Goal: Information Seeking & Learning: Learn about a topic

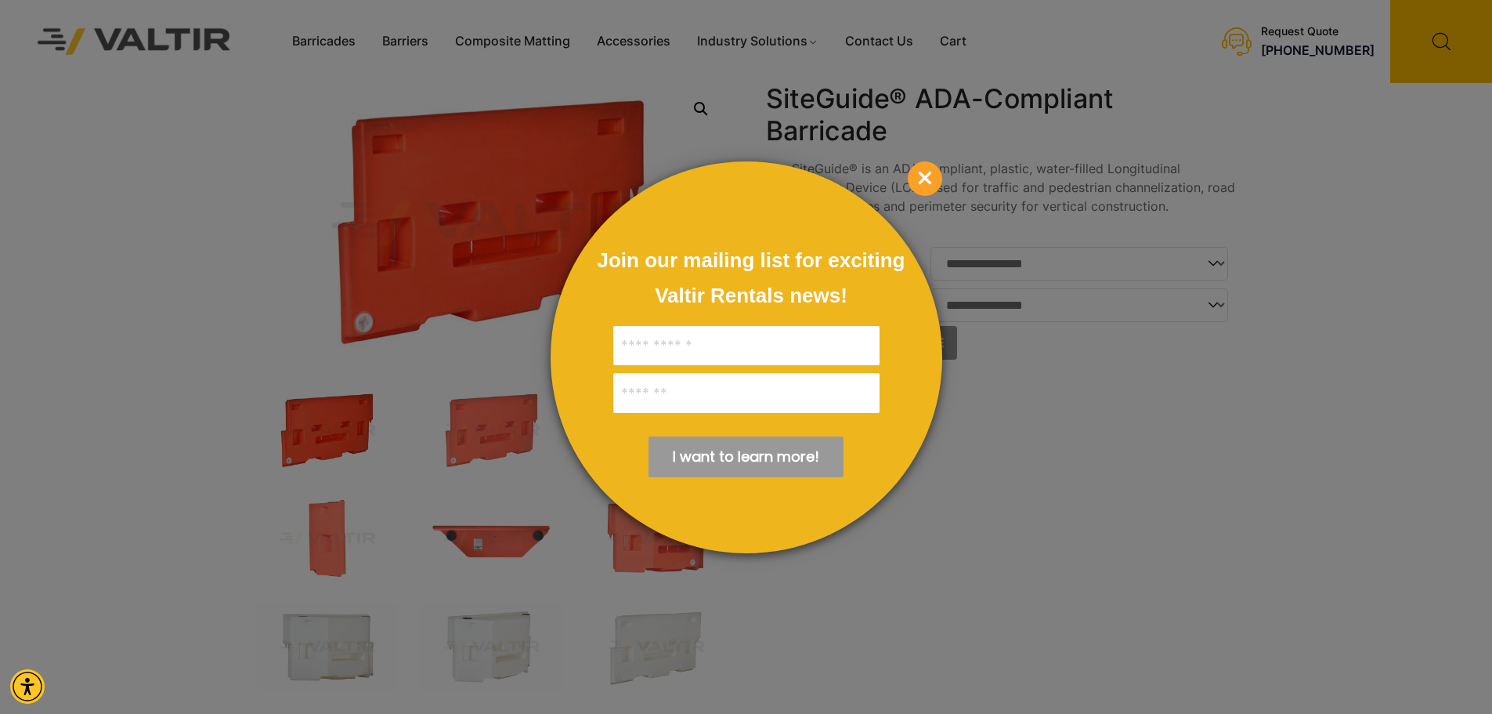
click at [926, 172] on span "×" at bounding box center [925, 178] width 34 height 34
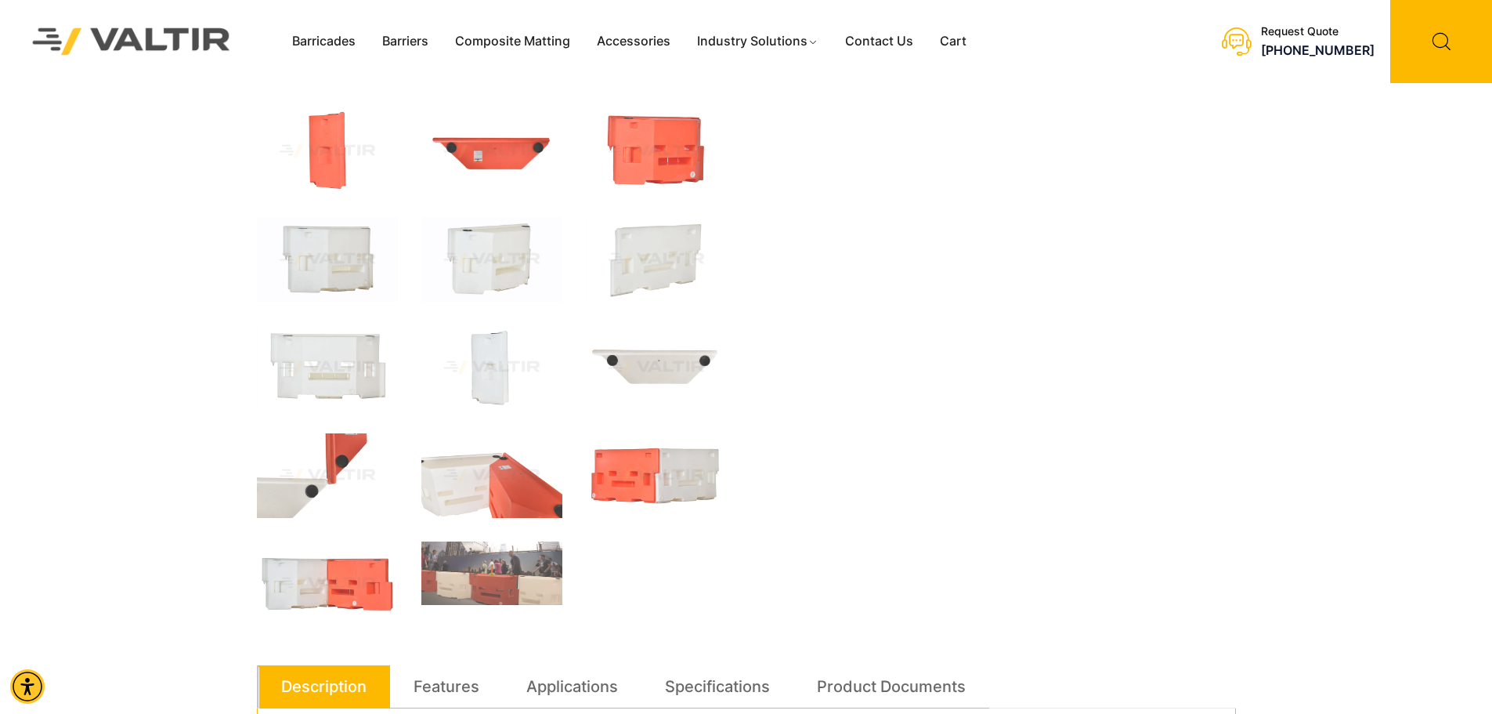
scroll to position [392, 0]
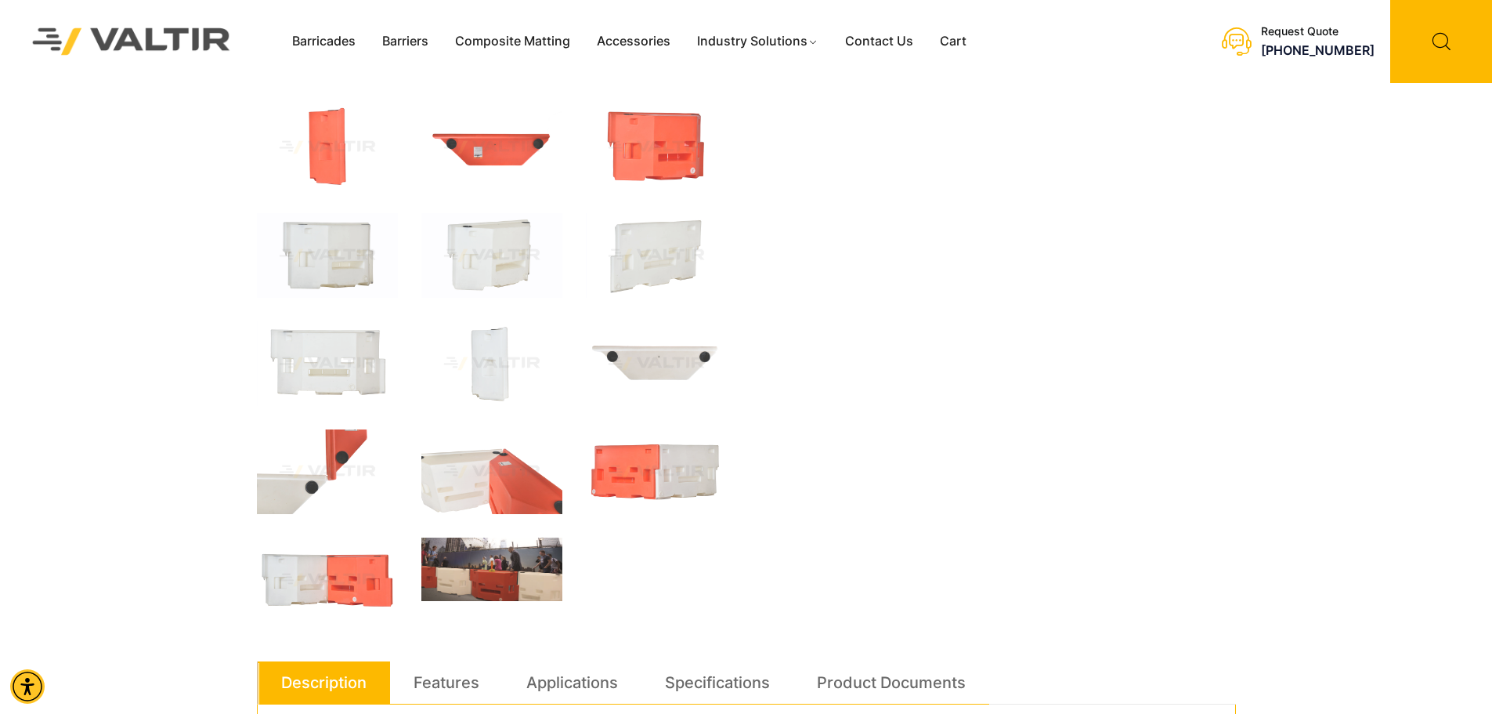
click at [526, 570] on img at bounding box center [491, 568] width 141 height 63
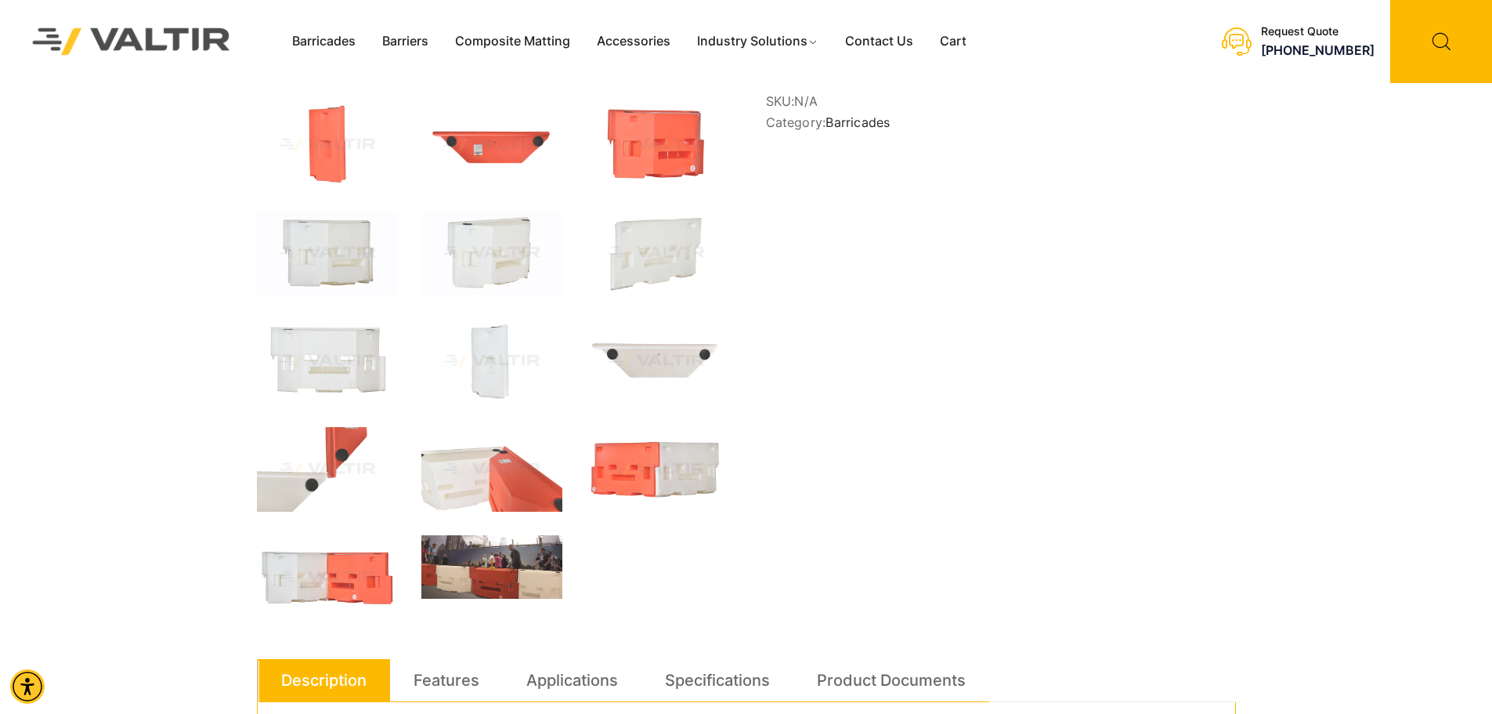
scroll to position [321, 0]
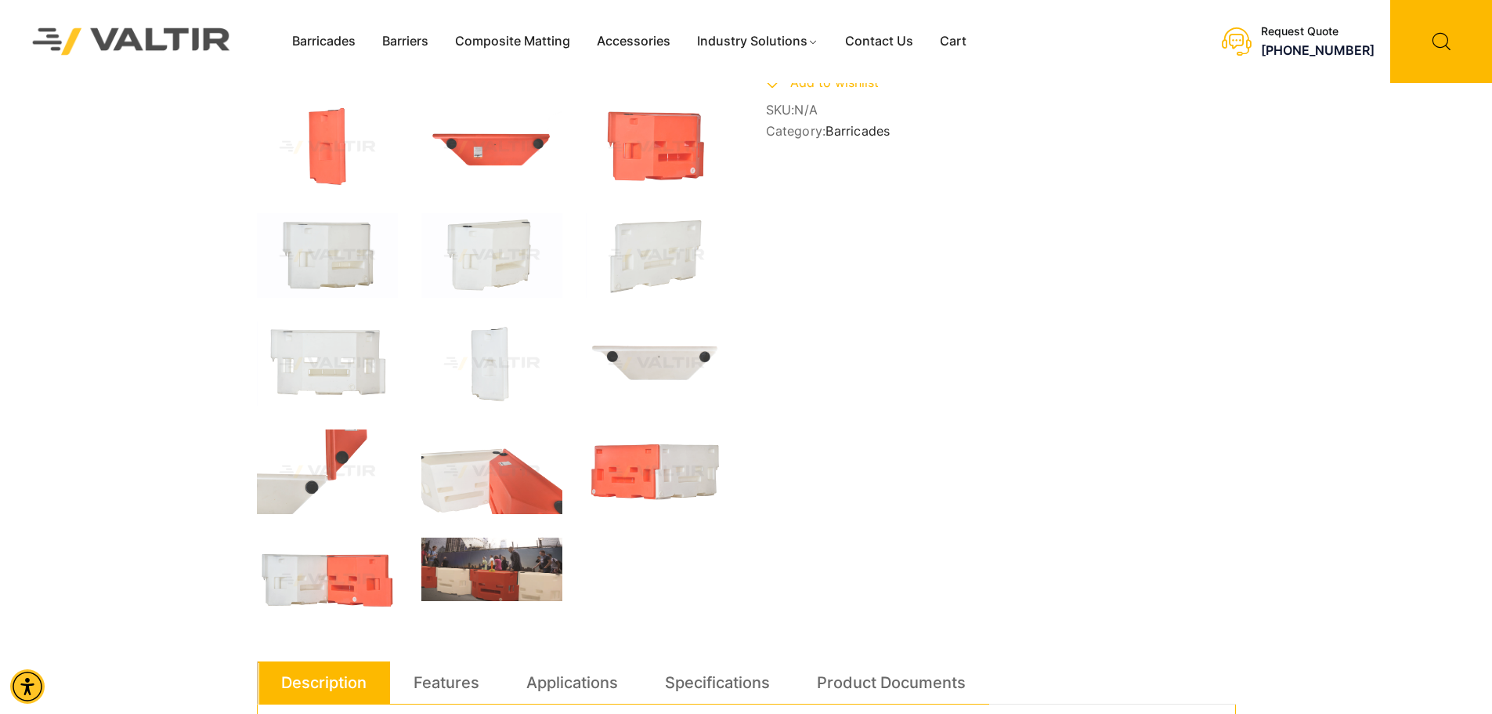
click at [526, 573] on img at bounding box center [491, 568] width 141 height 63
click at [533, 577] on img at bounding box center [491, 568] width 141 height 63
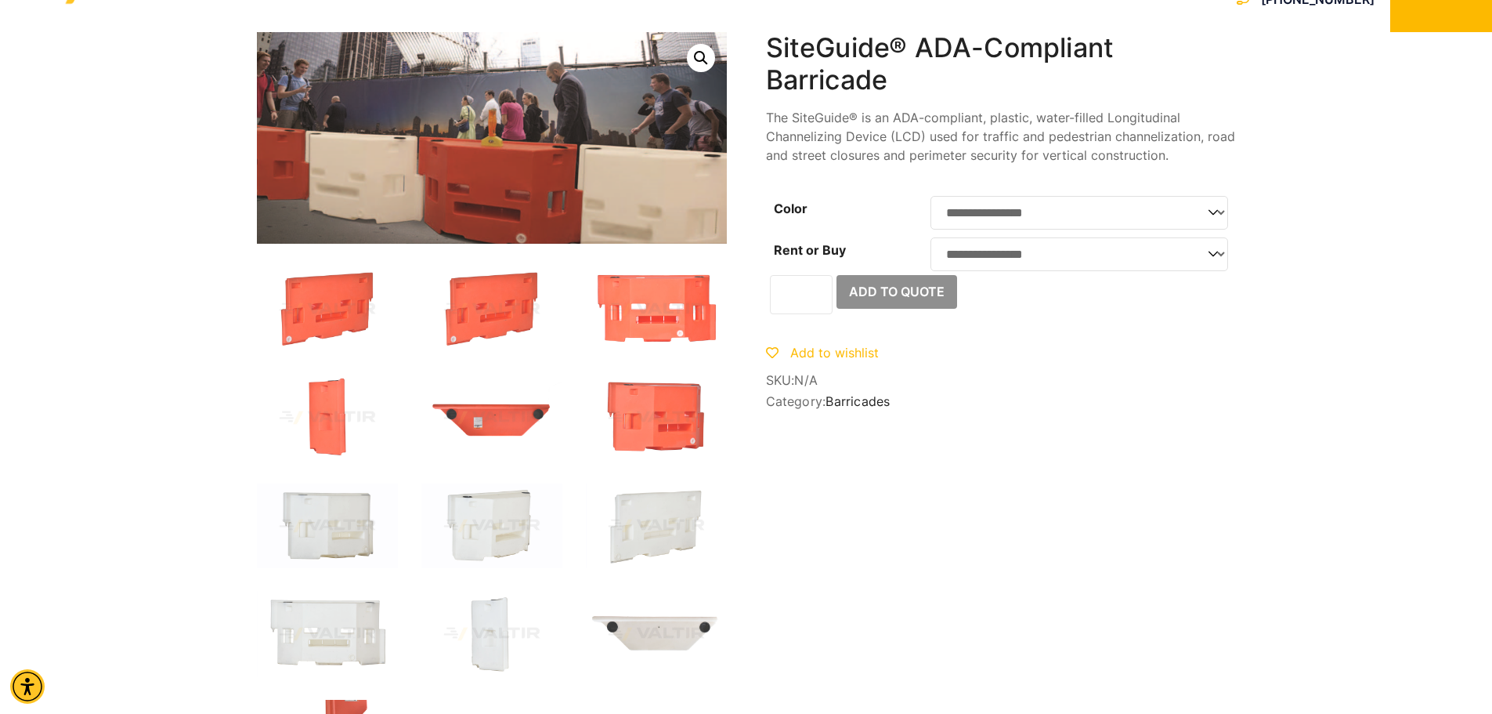
scroll to position [0, 0]
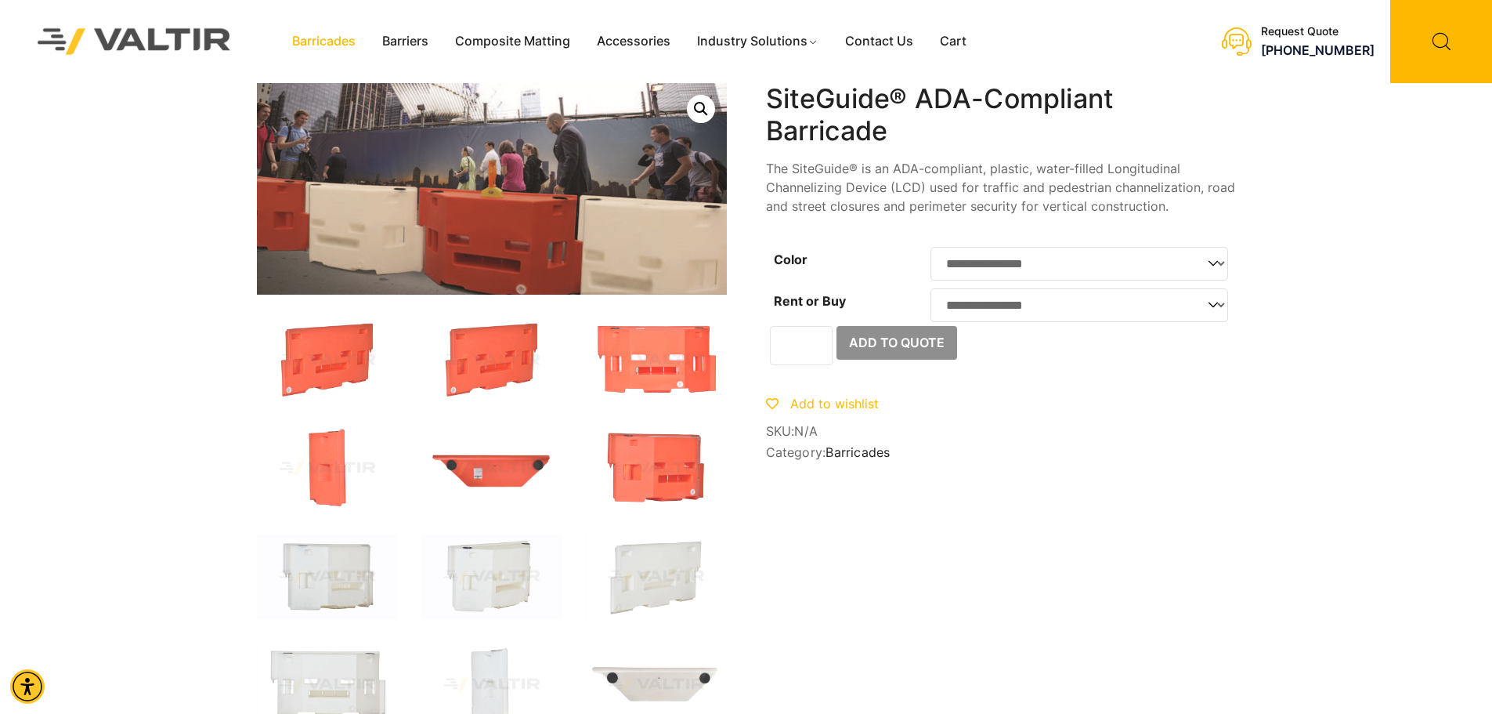
click at [342, 47] on link "Barricades" at bounding box center [324, 41] width 90 height 23
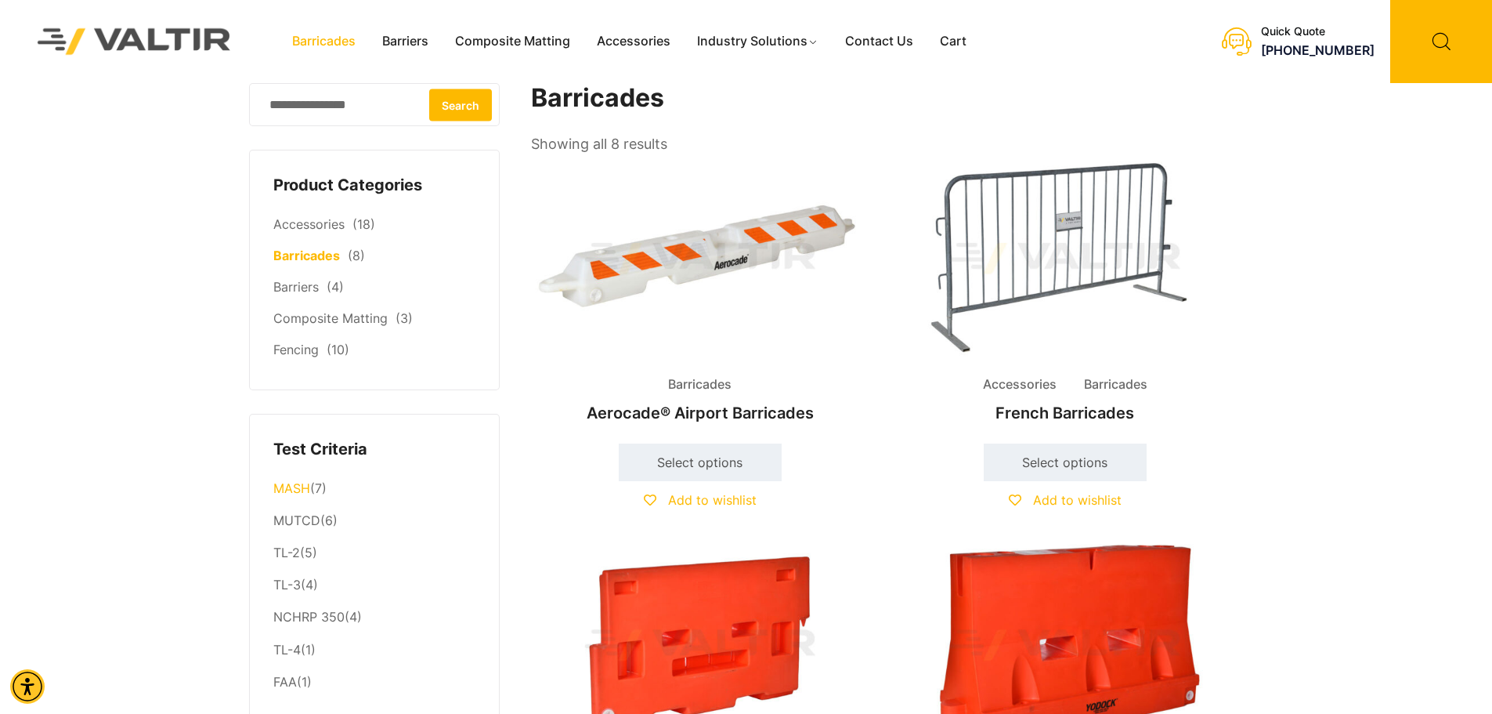
click at [298, 490] on link "MASH" at bounding box center [291, 488] width 37 height 16
click at [285, 557] on link "TL-2" at bounding box center [286, 552] width 27 height 16
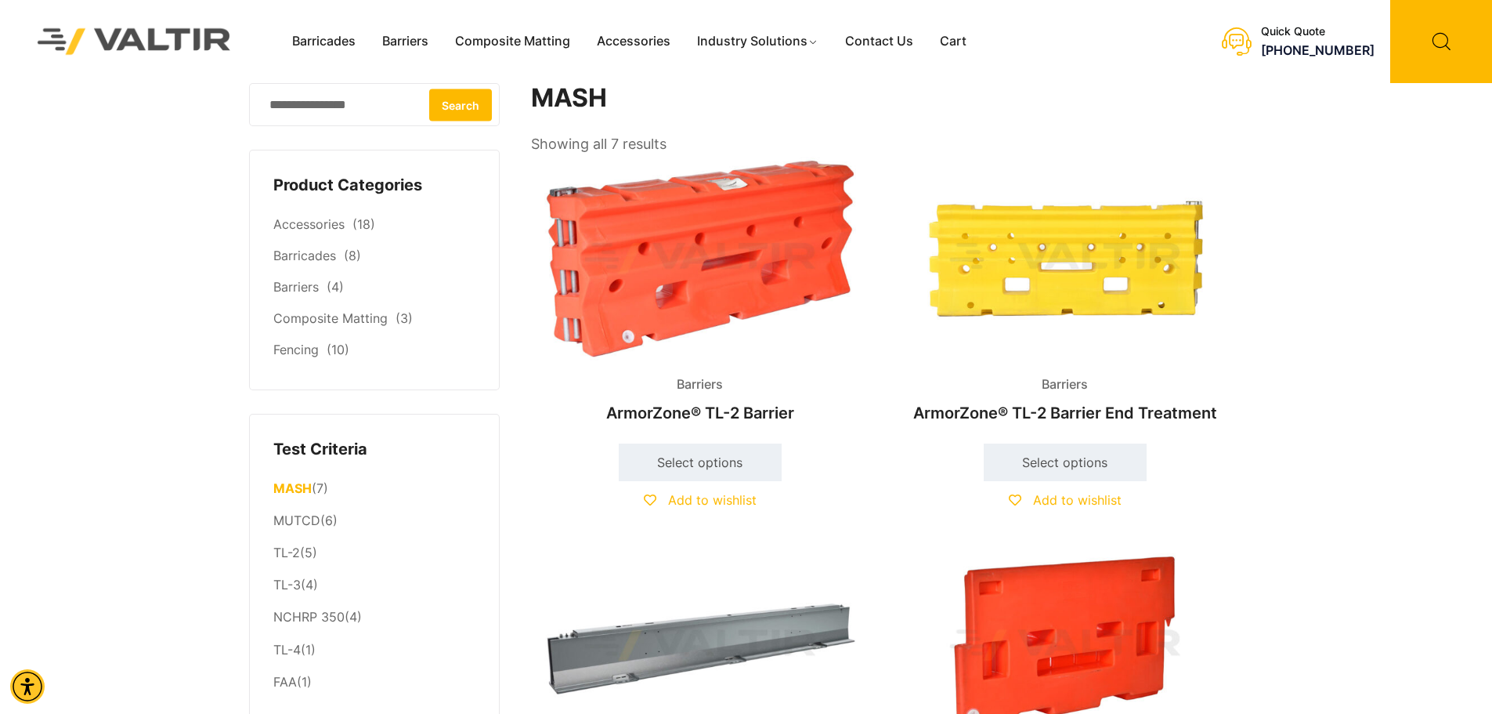
click at [346, 108] on input "Search for:" at bounding box center [374, 104] width 251 height 43
type input "****"
click at [429, 89] on button "Search" at bounding box center [460, 105] width 63 height 32
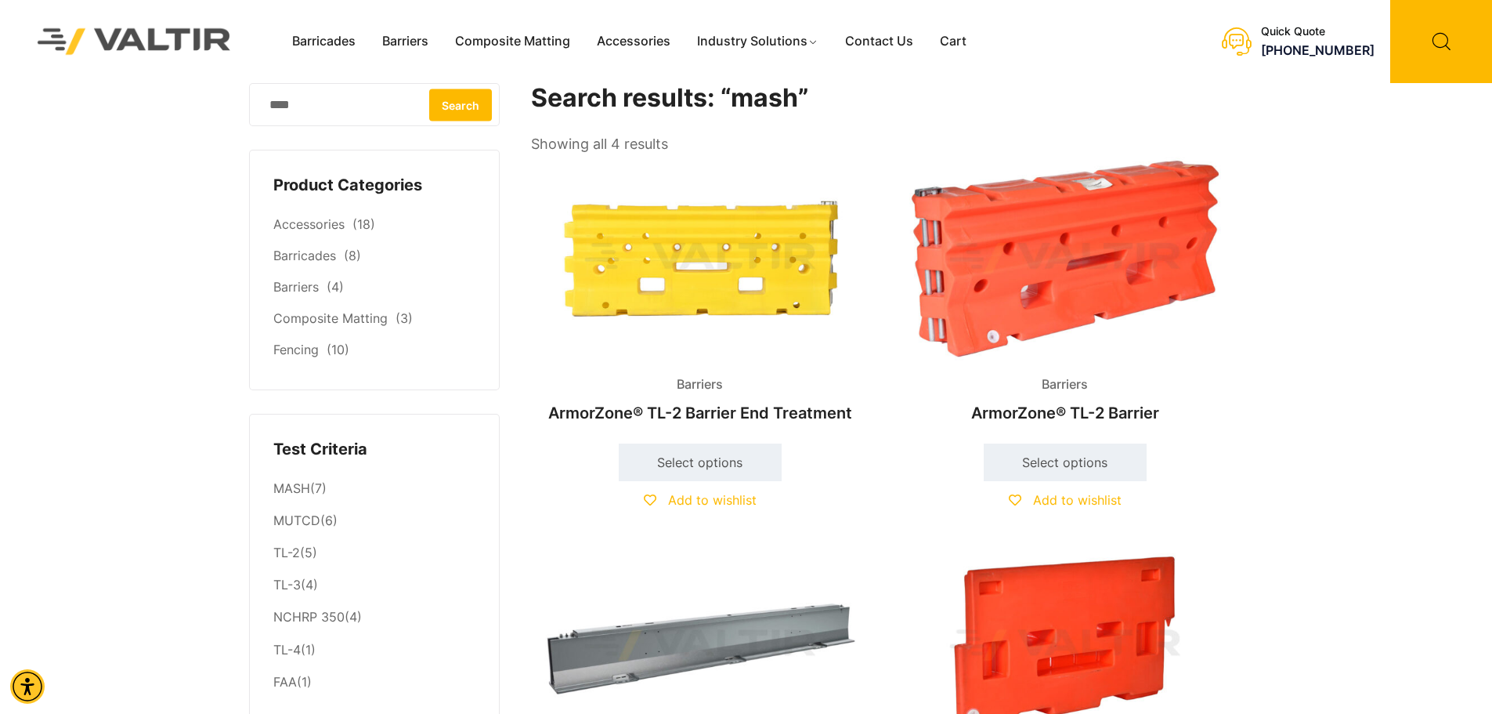
click at [670, 255] on img at bounding box center [700, 258] width 338 height 203
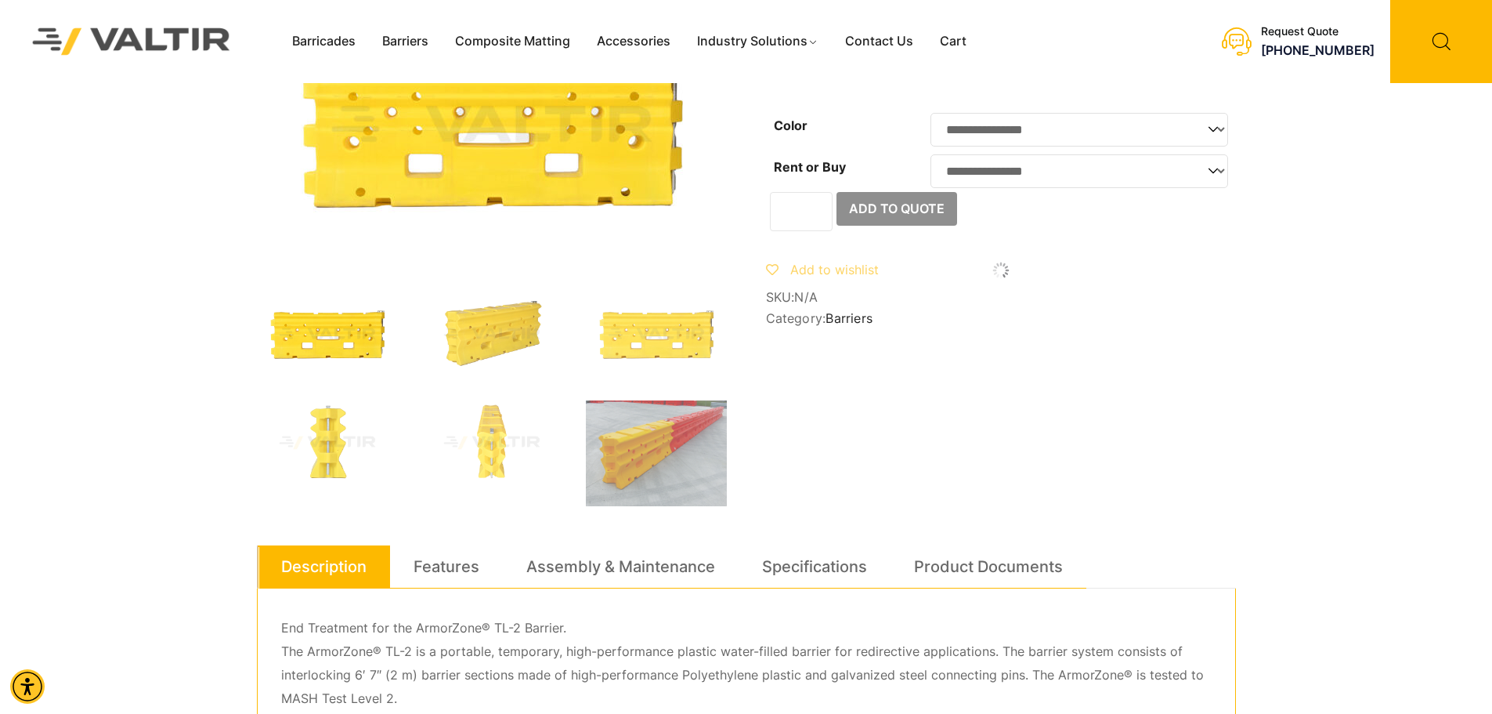
scroll to position [235, 0]
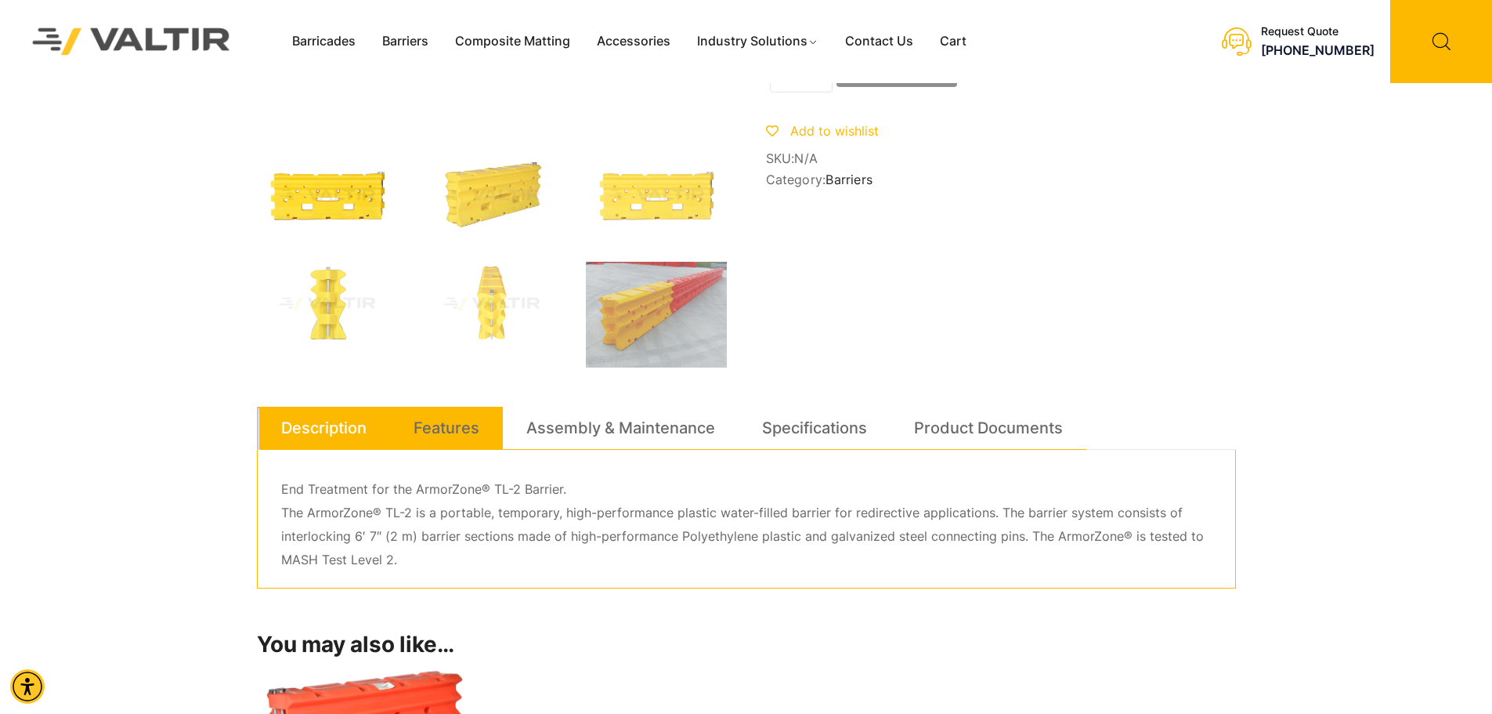
click at [446, 436] on link "Features" at bounding box center [447, 427] width 66 height 42
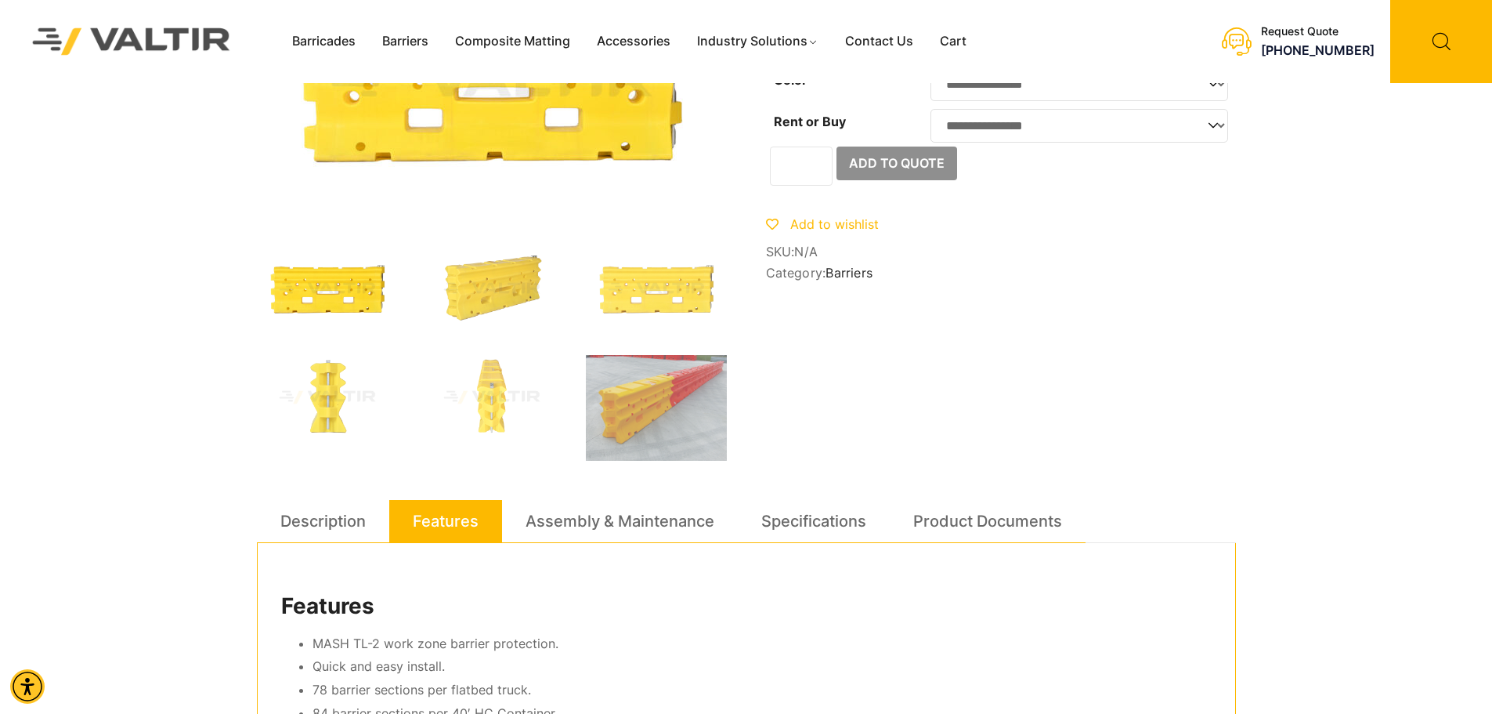
scroll to position [0, 0]
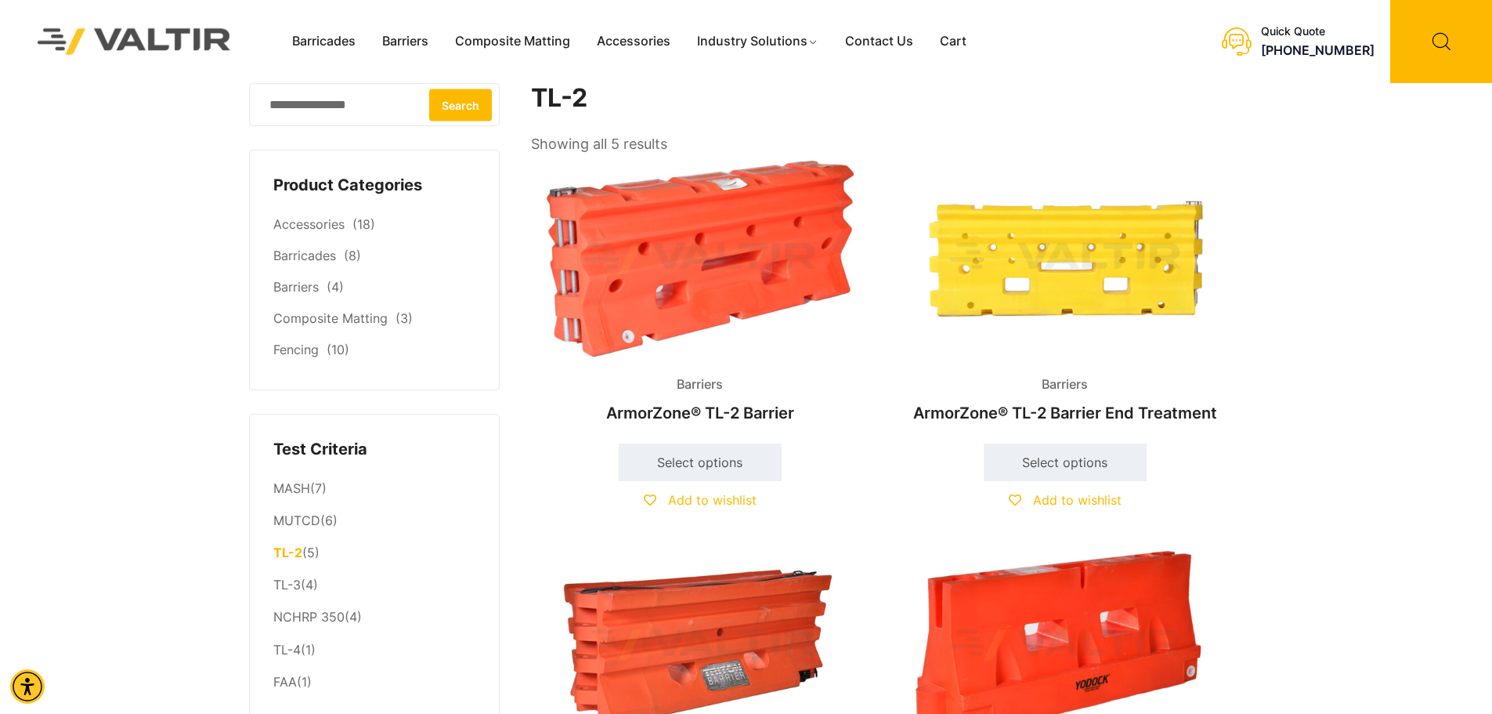
click at [696, 272] on img at bounding box center [700, 258] width 338 height 203
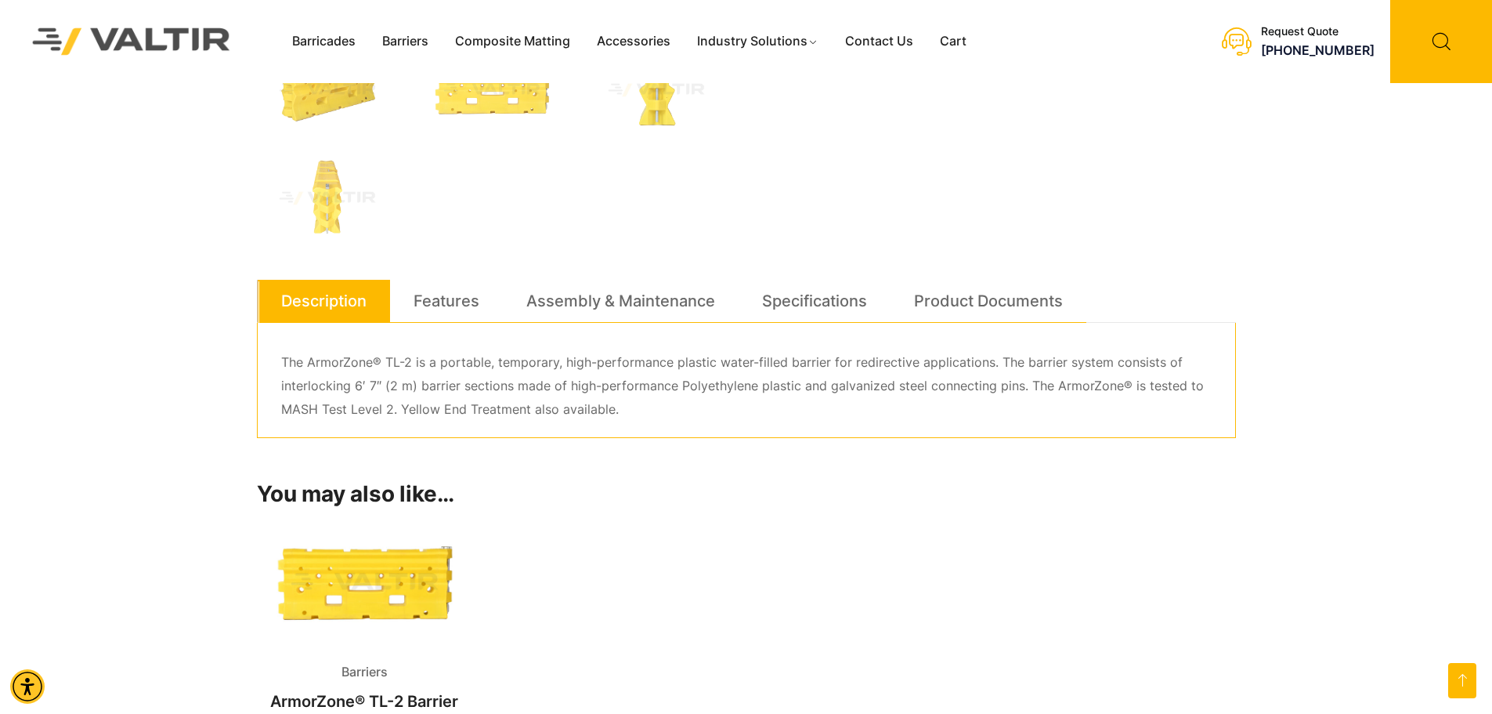
scroll to position [783, 0]
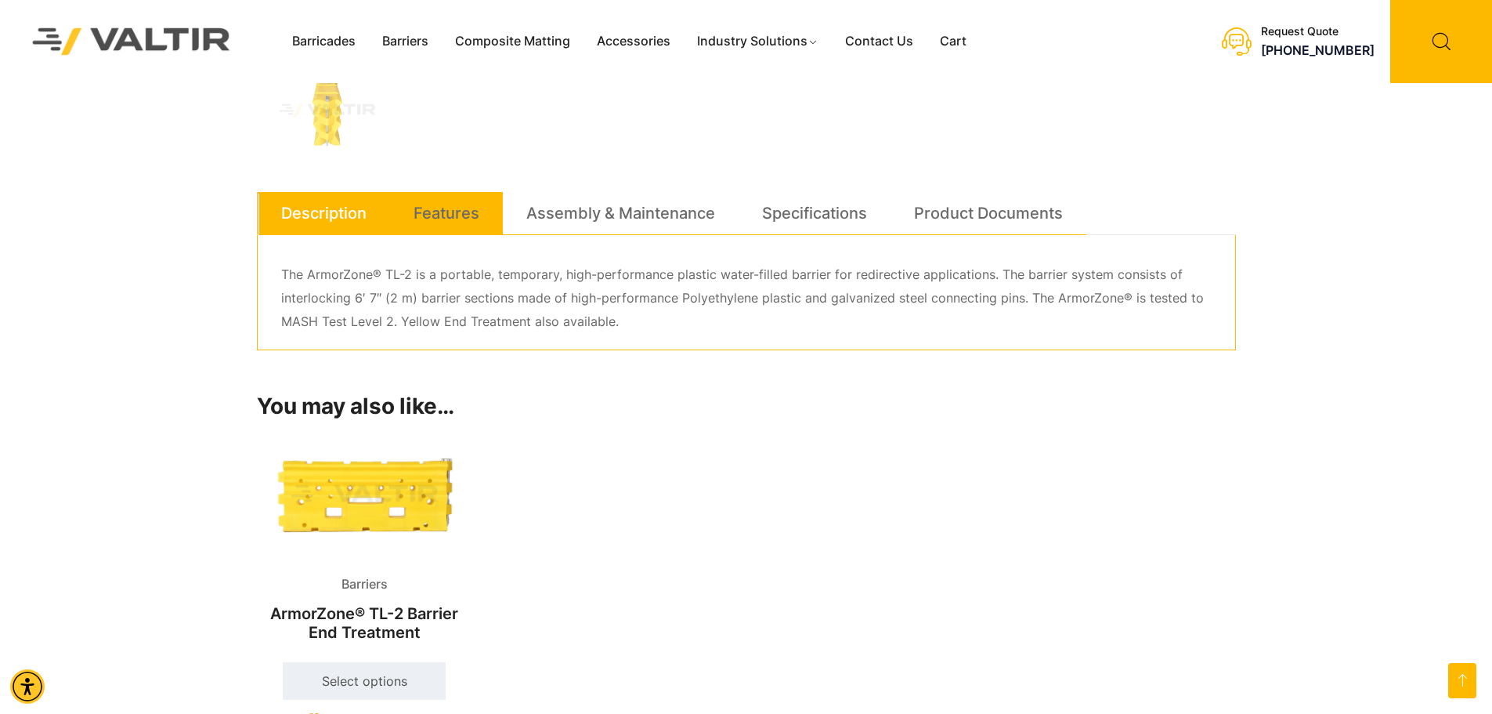
click at [479, 209] on li "Features" at bounding box center [446, 213] width 113 height 43
click at [472, 214] on link "Features" at bounding box center [447, 213] width 66 height 42
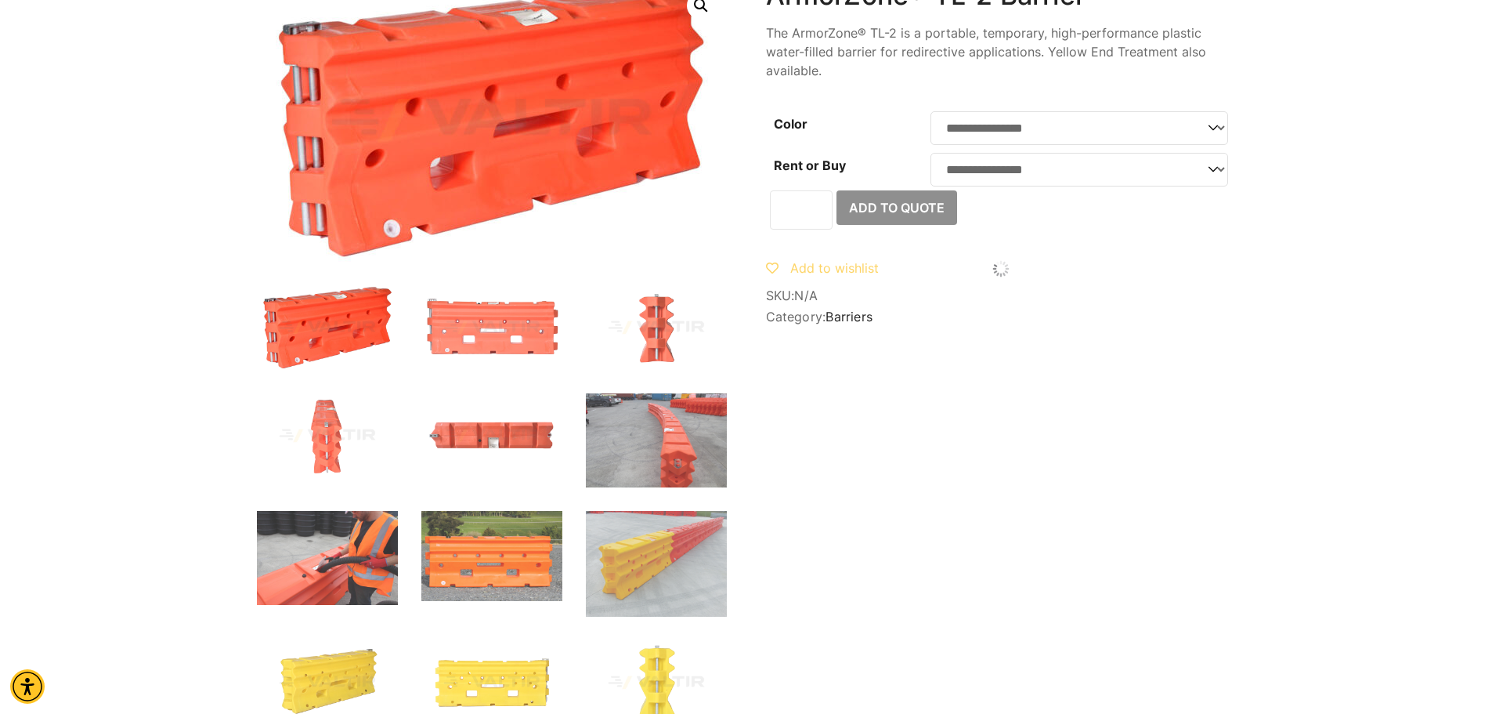
scroll to position [0, 0]
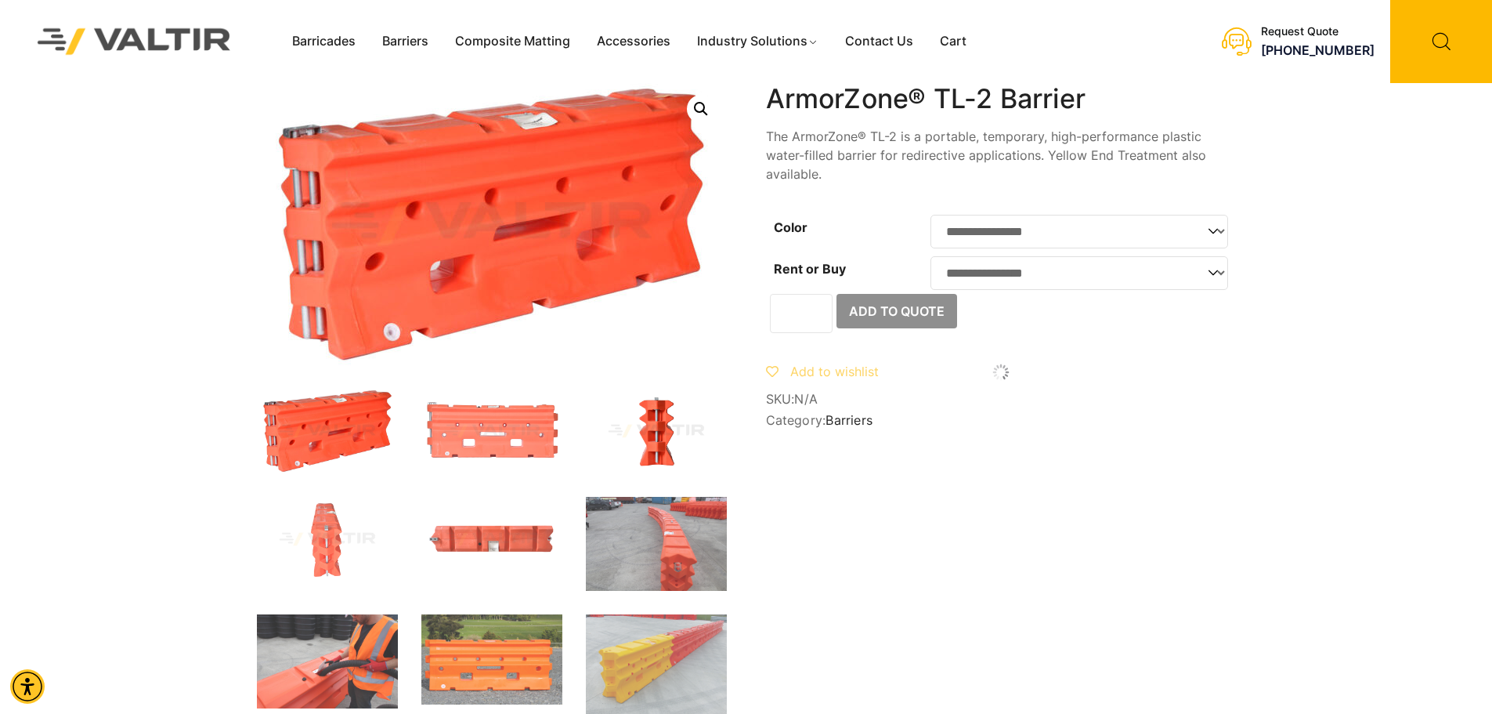
click at [651, 435] on img at bounding box center [656, 430] width 141 height 85
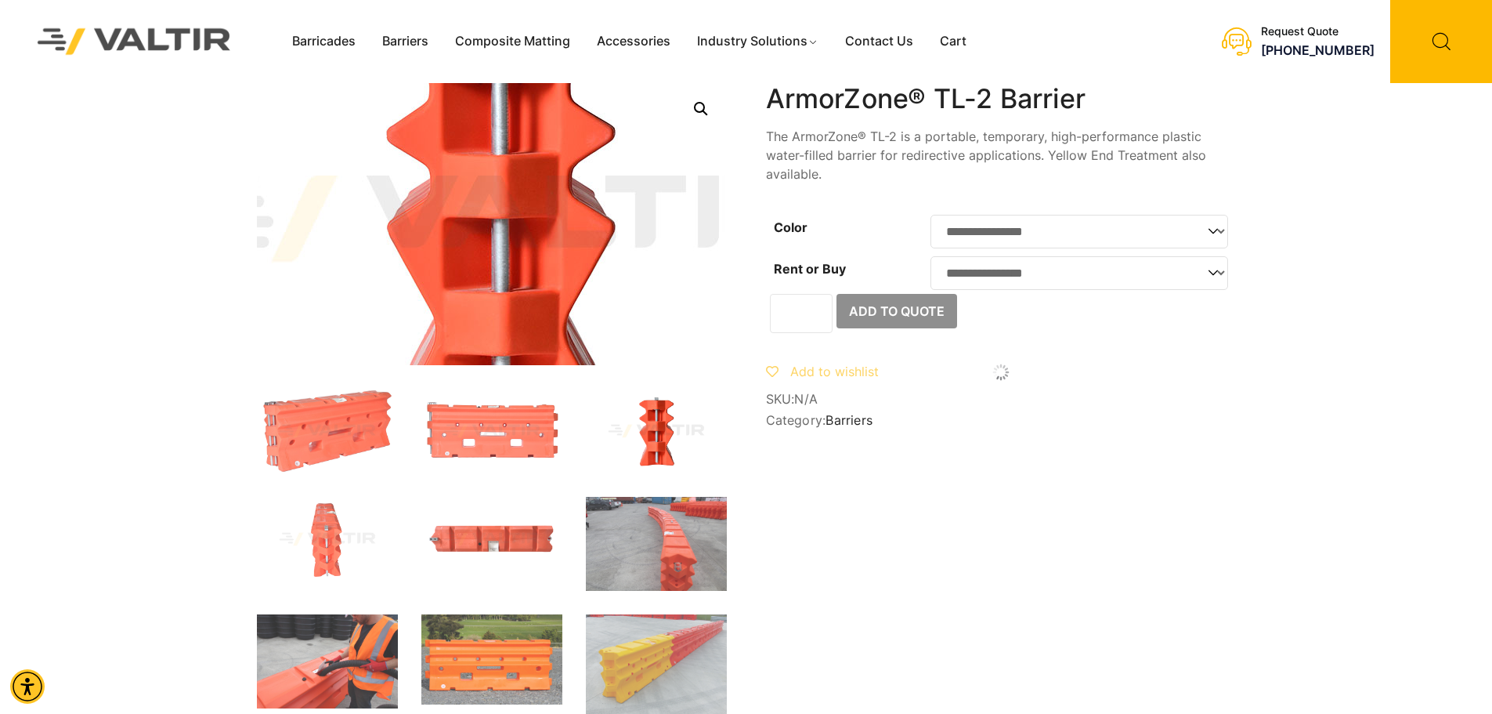
click at [486, 228] on img at bounding box center [499, 219] width 940 height 564
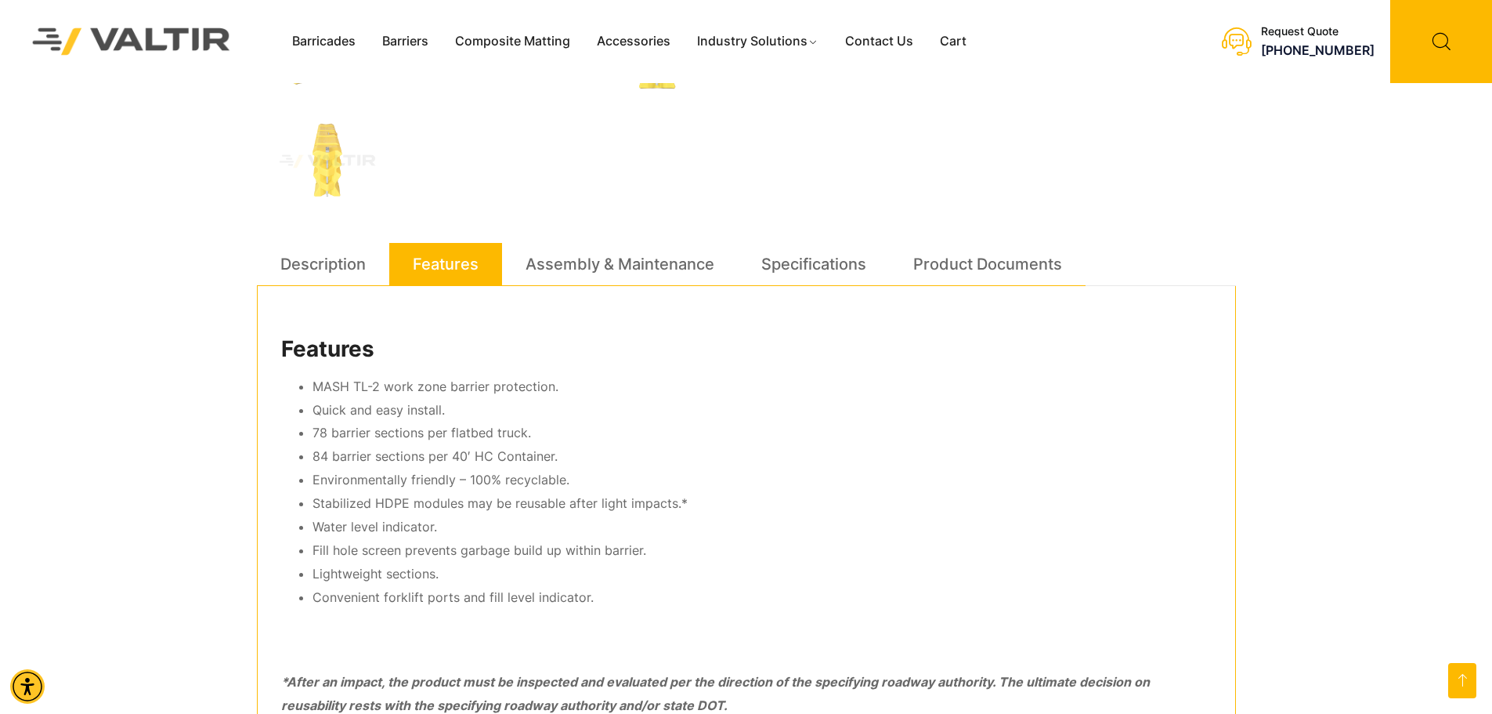
scroll to position [705, 0]
